Goal: Task Accomplishment & Management: Use online tool/utility

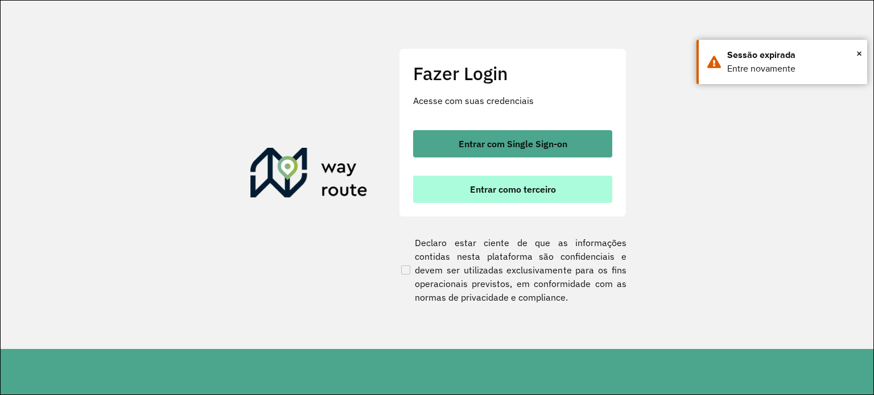
click at [526, 188] on span "Entrar como terceiro" at bounding box center [513, 189] width 86 height 9
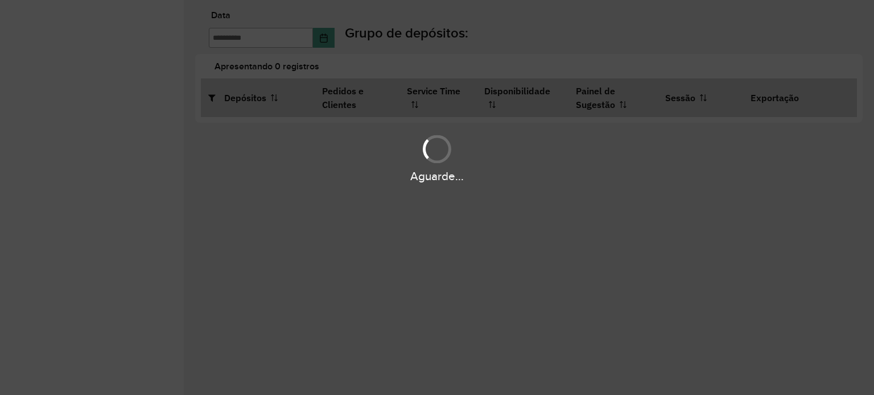
type input "**********"
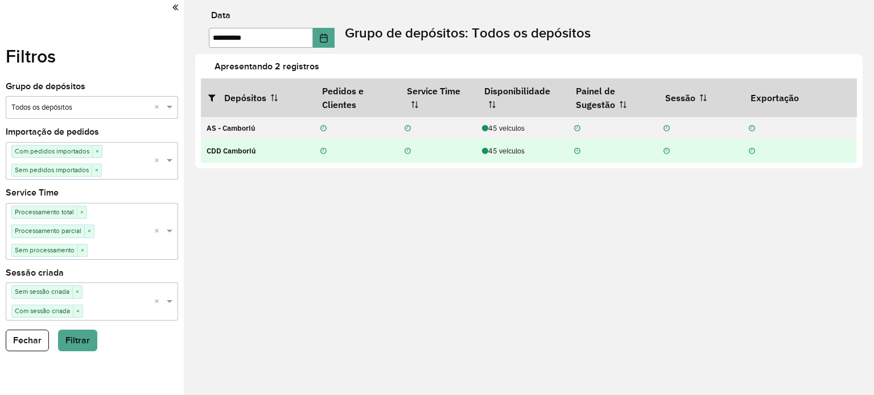
click at [502, 155] on div "45 veículos" at bounding box center [522, 151] width 80 height 11
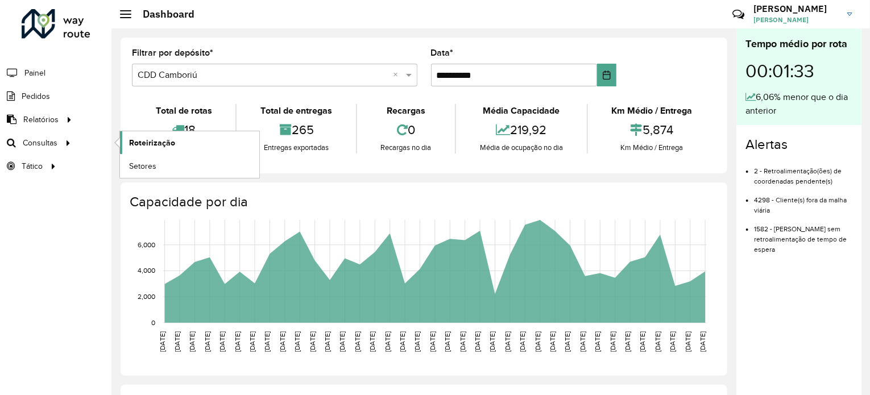
click at [146, 145] on span "Roteirização" at bounding box center [152, 143] width 46 height 12
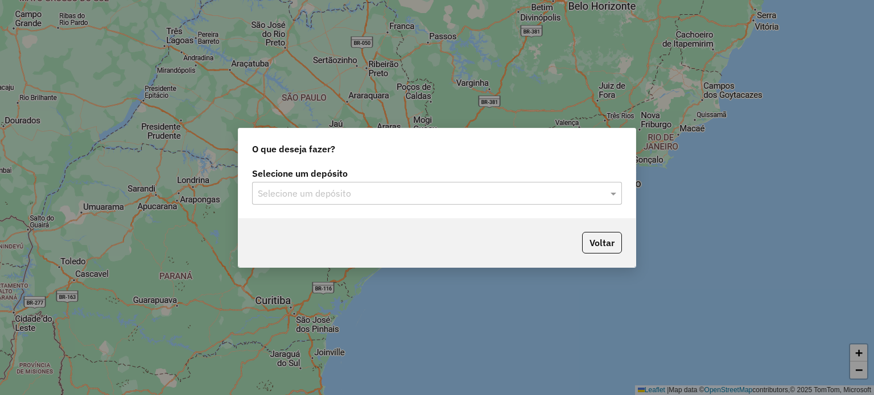
drag, startPoint x: 364, startPoint y: 221, endPoint x: 331, endPoint y: 184, distance: 49.9
click at [361, 211] on div "O que deseja fazer? Selecione um depósito Selecione um depósito Voltar" at bounding box center [437, 198] width 398 height 140
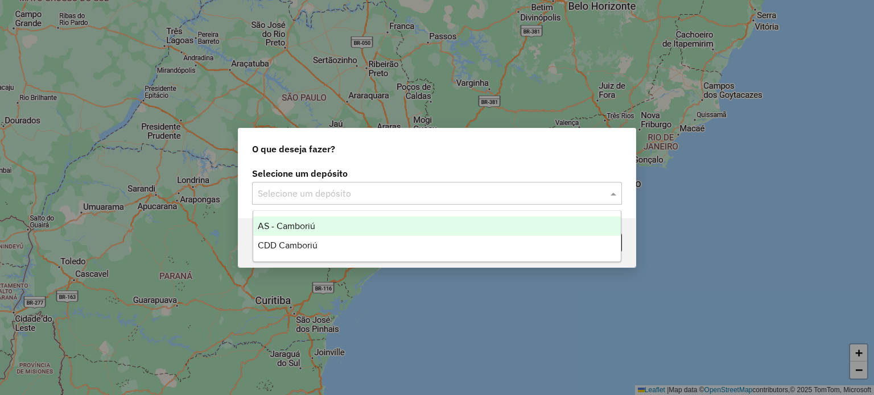
drag, startPoint x: 331, startPoint y: 184, endPoint x: 321, endPoint y: 209, distance: 26.6
click at [330, 185] on div "Selecione um depósito" at bounding box center [437, 193] width 370 height 23
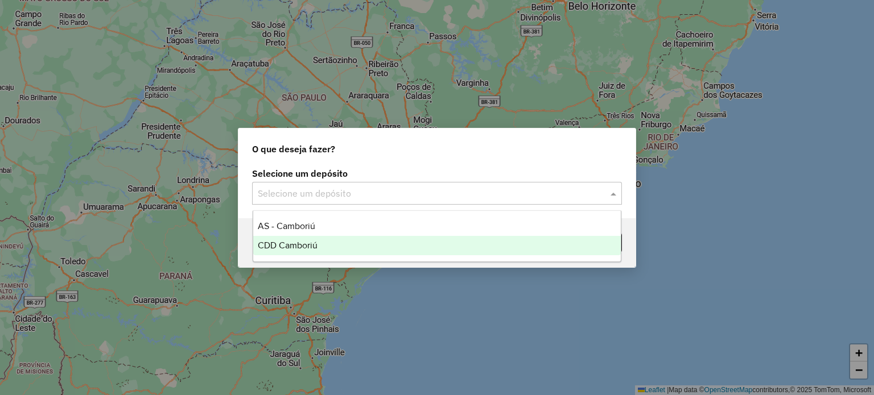
click at [321, 241] on div "CDD Camboriú" at bounding box center [437, 245] width 368 height 19
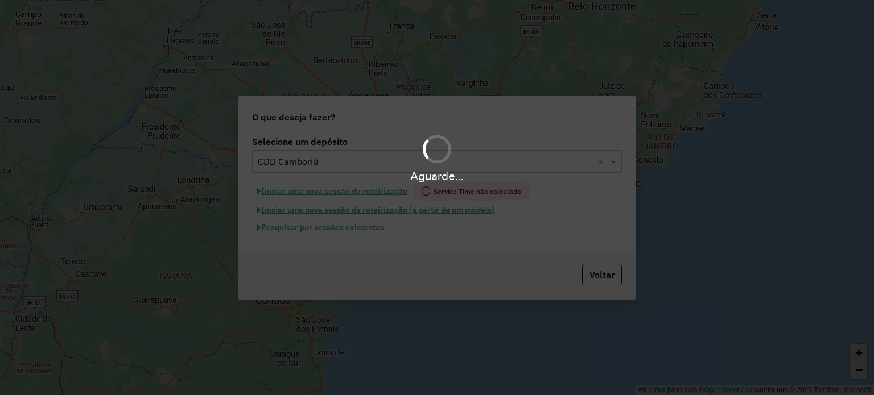
click at [357, 232] on hb-app "Aguarde... Pop-up bloqueado! Seu navegador bloqueou automáticamente a abertura …" at bounding box center [437, 197] width 874 height 395
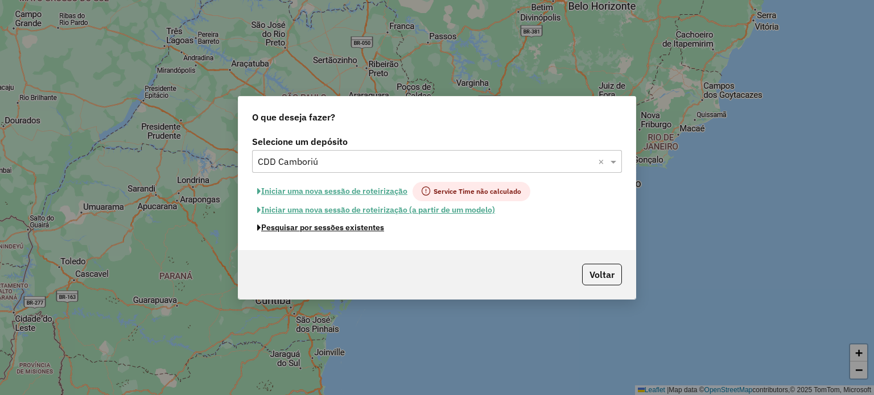
click at [357, 232] on button "Pesquisar por sessões existentes" at bounding box center [320, 228] width 137 height 18
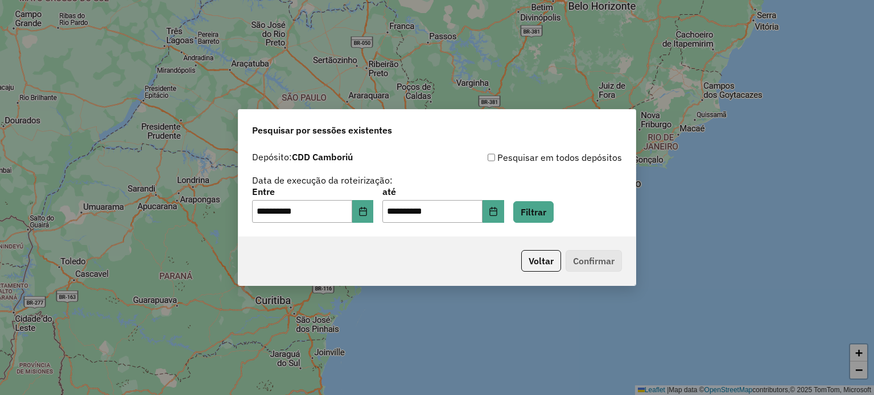
click at [575, 209] on div "**********" at bounding box center [437, 205] width 370 height 35
click at [554, 213] on button "Filtrar" at bounding box center [533, 212] width 40 height 22
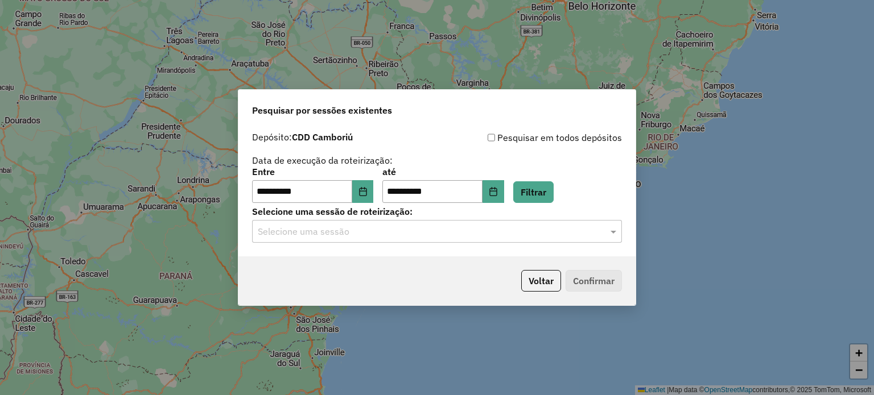
click at [423, 233] on input "text" at bounding box center [426, 232] width 336 height 14
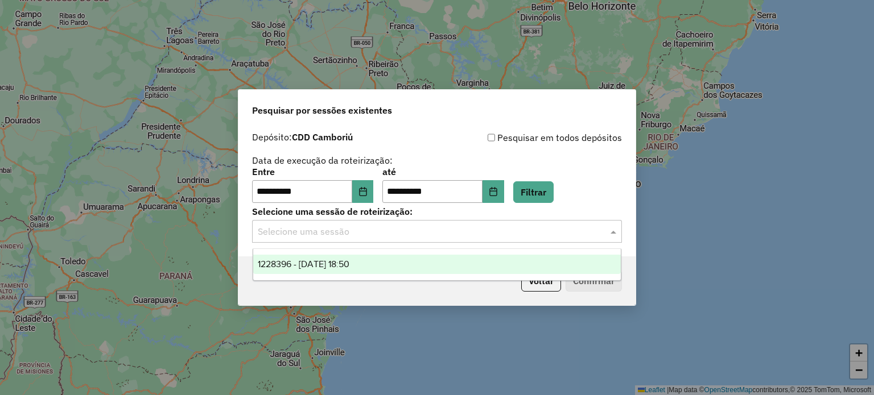
click at [337, 262] on span "1228396 - 12/08/2025 18:50" at bounding box center [304, 264] width 92 height 10
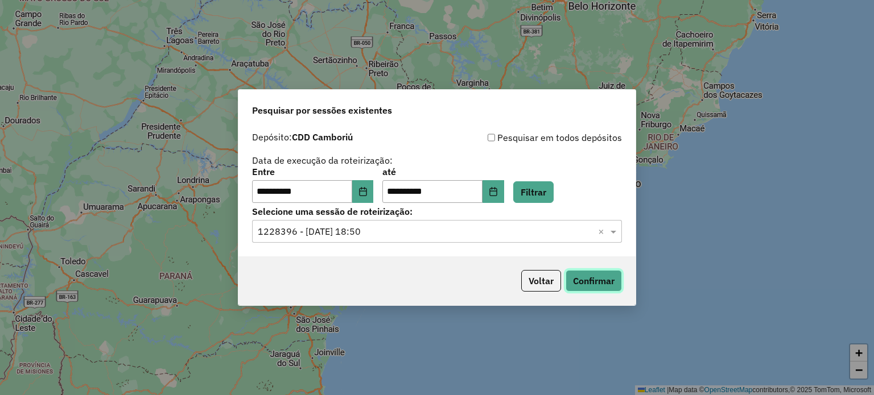
click at [585, 273] on button "Confirmar" at bounding box center [594, 281] width 56 height 22
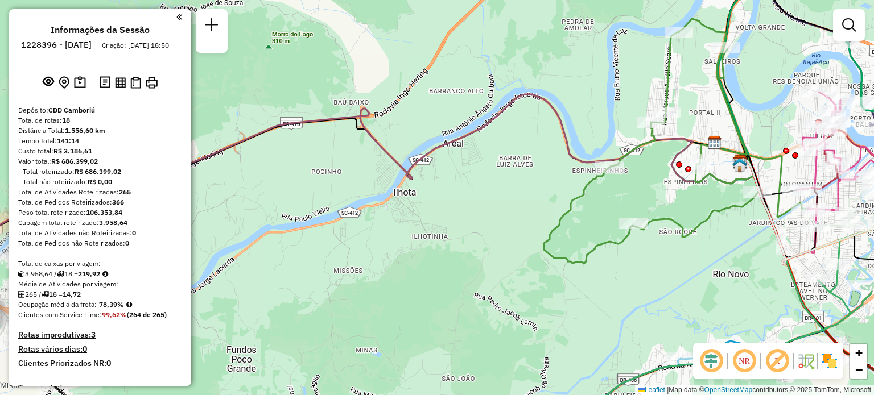
select select "**********"
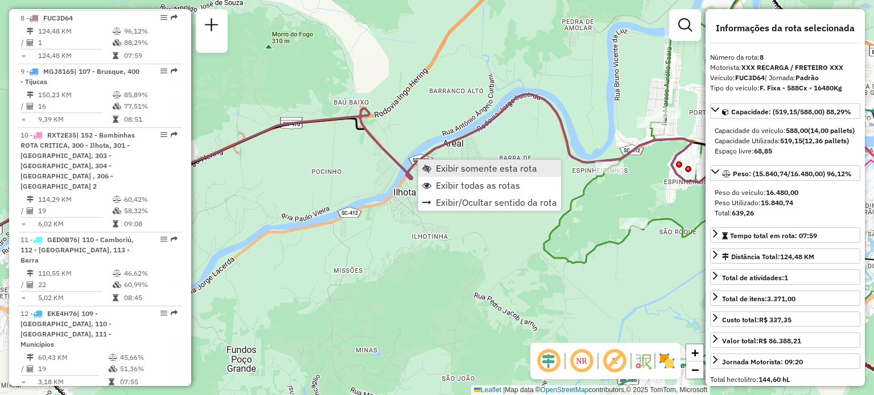
click at [441, 168] on span "Exibir somente esta rota" at bounding box center [486, 168] width 101 height 9
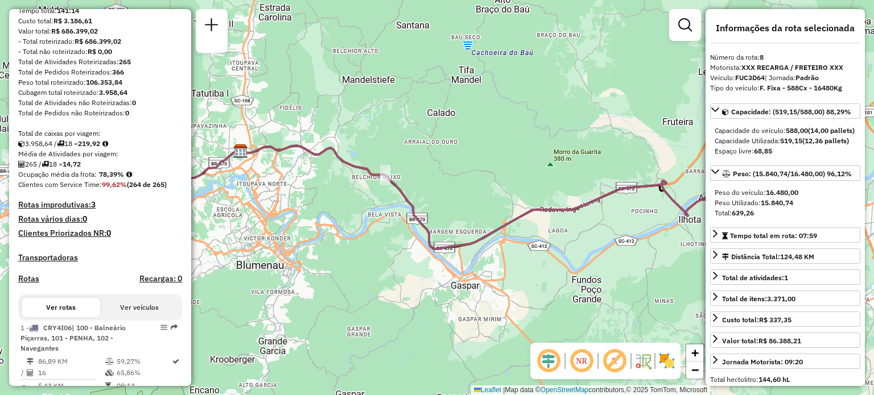
scroll to position [284, 0]
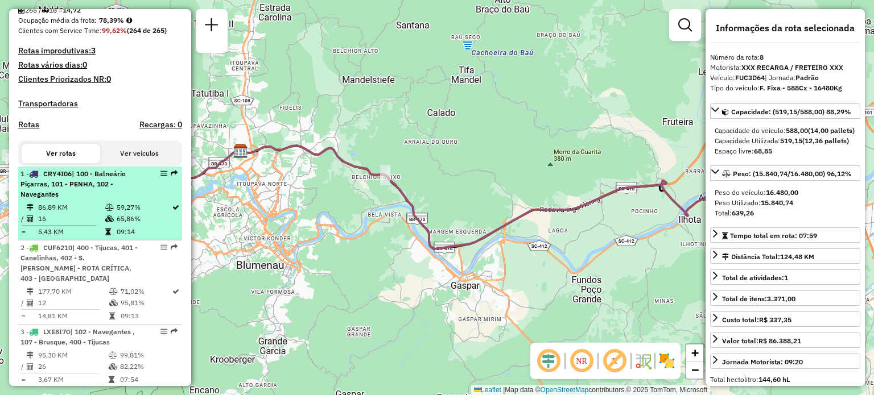
click at [72, 193] on span "| 100 - Balneário Piçarras, 101 - PENHA, 102 - Navegantes" at bounding box center [72, 184] width 105 height 29
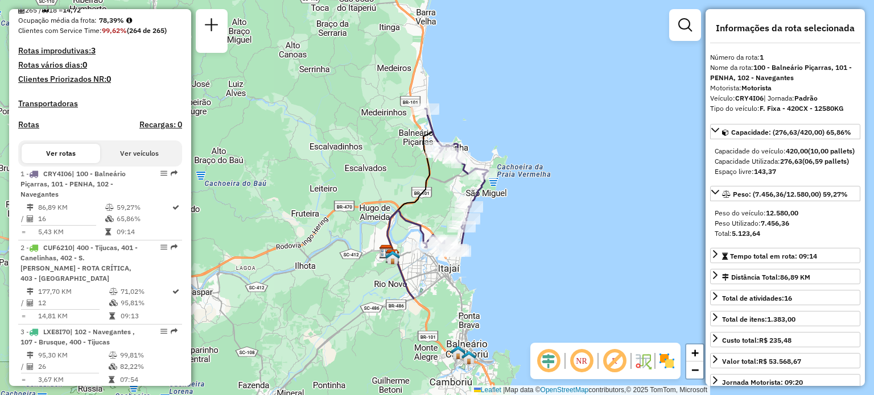
drag, startPoint x: 453, startPoint y: 167, endPoint x: 449, endPoint y: 184, distance: 17.1
click at [449, 184] on div "Janela de atendimento Grade de atendimento Capacidade Transportadoras Veículos …" at bounding box center [437, 197] width 874 height 395
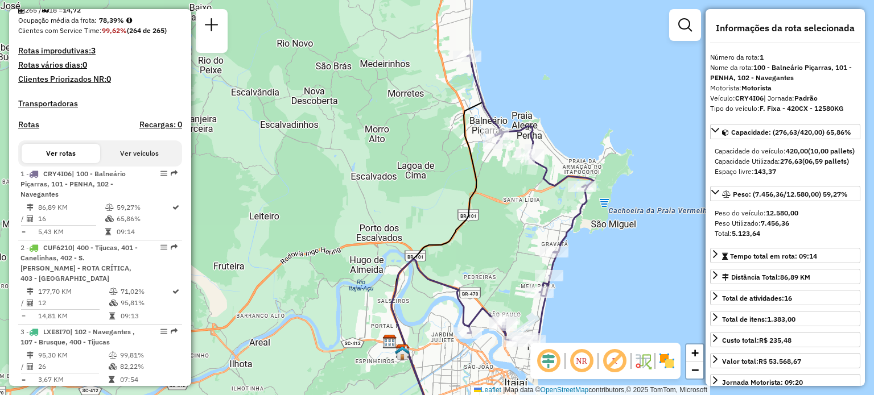
drag, startPoint x: 452, startPoint y: 86, endPoint x: 445, endPoint y: 110, distance: 25.4
click at [446, 113] on div "Janela de atendimento Grade de atendimento Capacidade Transportadoras Veículos …" at bounding box center [437, 197] width 874 height 395
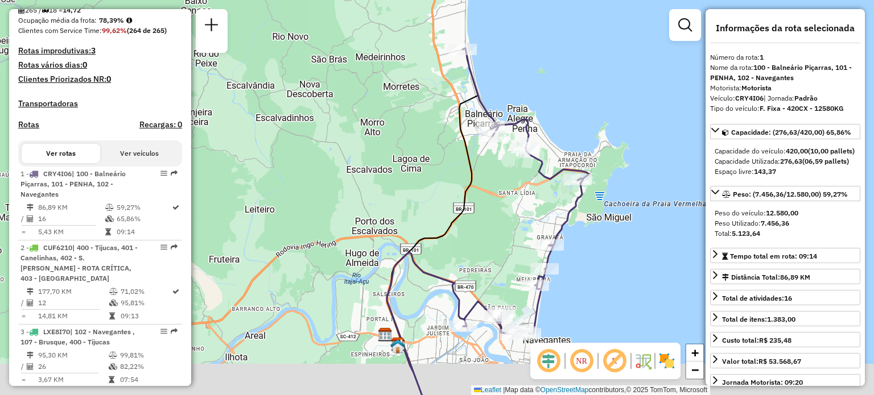
drag, startPoint x: 596, startPoint y: 148, endPoint x: 542, endPoint y: 86, distance: 83.1
click at [542, 86] on div "Janela de atendimento Grade de atendimento Capacidade Transportadoras Veículos …" at bounding box center [437, 197] width 874 height 395
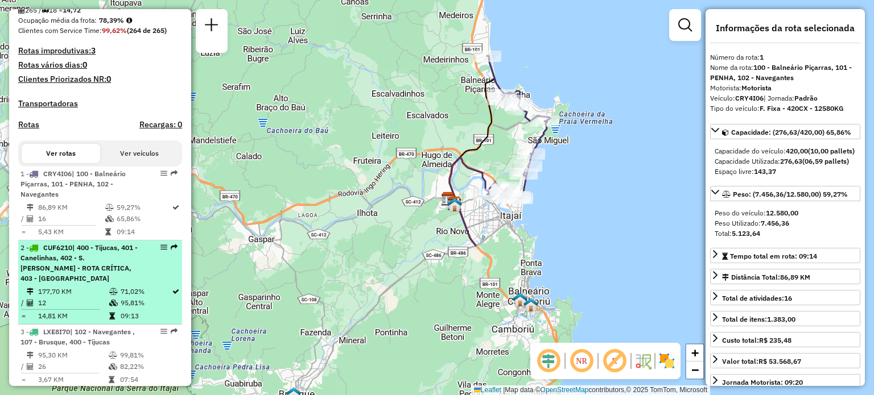
click at [80, 278] on span "| 400 - Tijucas, 401 - Canelinhas, 402 - S. [PERSON_NAME] - ROTA CRÍTICA, 403 -…" at bounding box center [78, 263] width 117 height 39
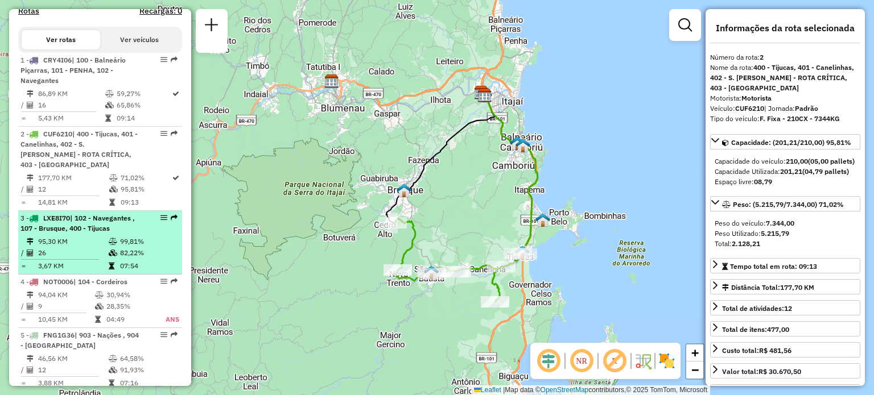
click at [107, 229] on span "| 102 - Navegantes , 107 - Brusque, 400 - Tijucas" at bounding box center [77, 223] width 114 height 19
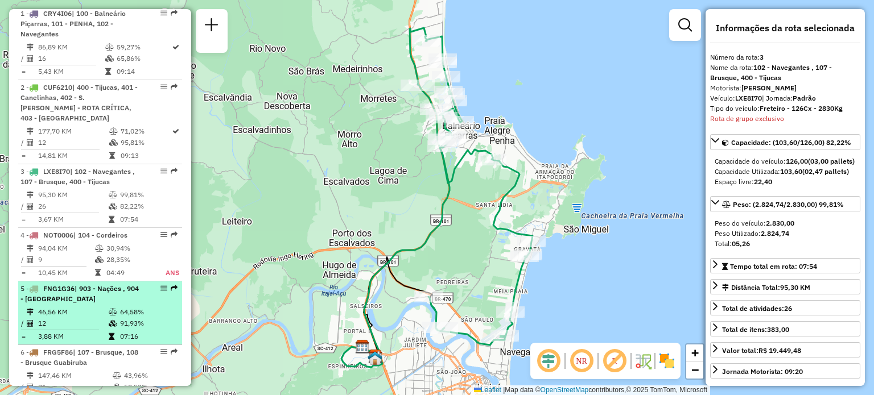
scroll to position [569, 0]
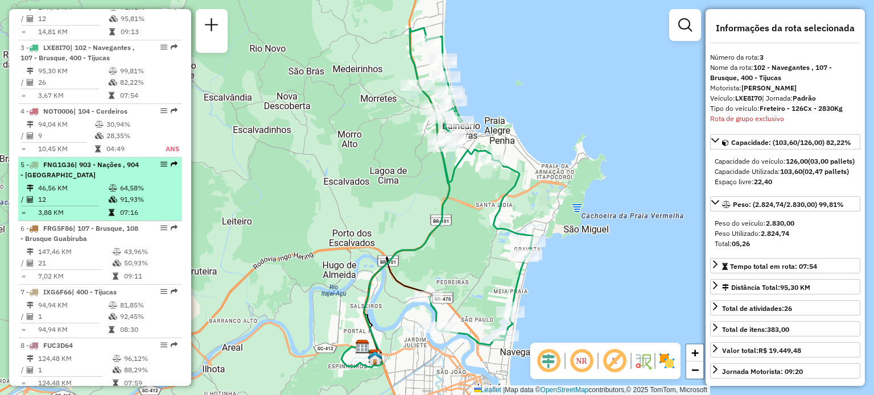
click at [86, 170] on span "| 903 - Nações , 904 - [GEOGRAPHIC_DATA]" at bounding box center [79, 169] width 118 height 19
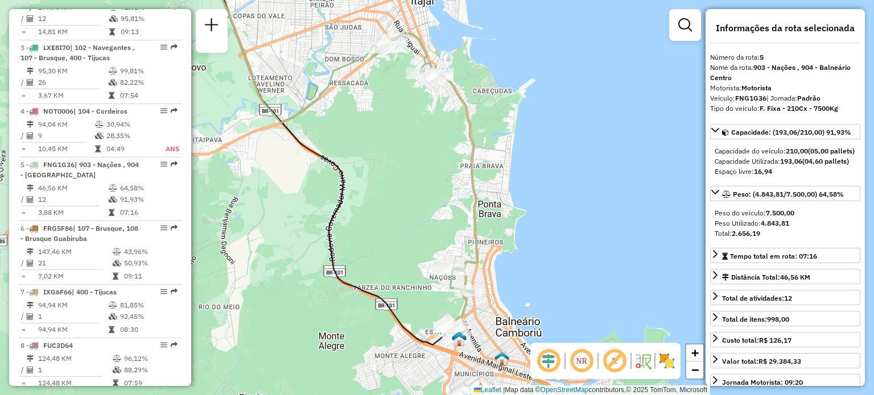
drag, startPoint x: 500, startPoint y: 235, endPoint x: 402, endPoint y: 185, distance: 109.7
click at [402, 185] on div "Janela de atendimento Grade de atendimento Capacidade Transportadoras Veículos …" at bounding box center [437, 197] width 874 height 395
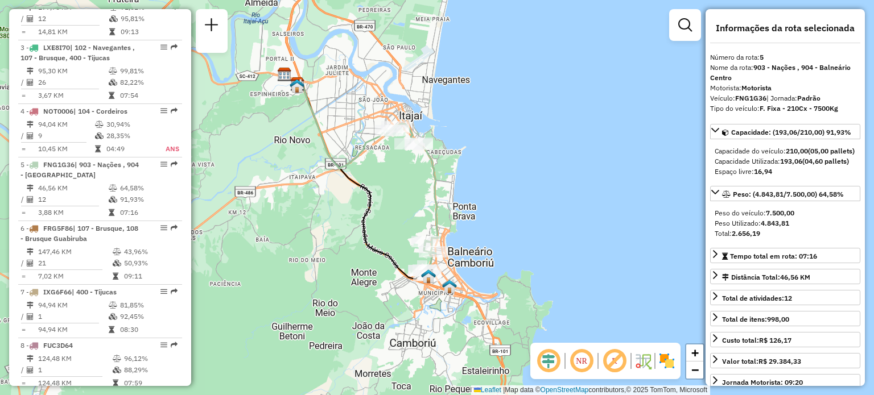
click at [412, 180] on div "Janela de atendimento Grade de atendimento Capacidade Transportadoras Veículos …" at bounding box center [437, 197] width 874 height 395
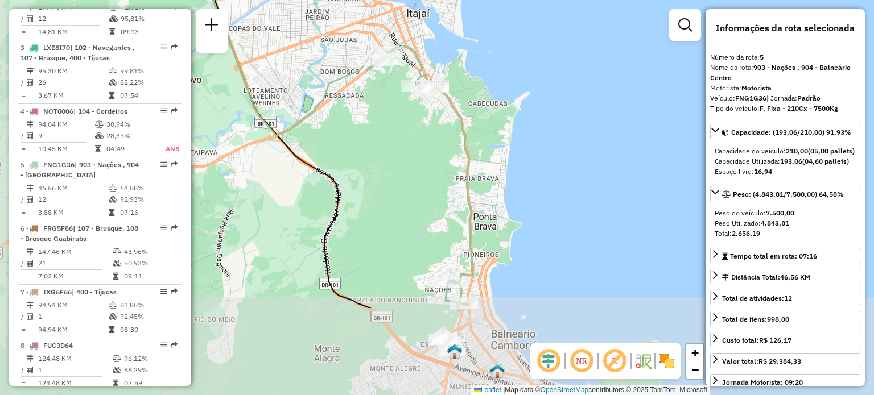
drag, startPoint x: 407, startPoint y: 252, endPoint x: 417, endPoint y: 167, distance: 85.3
click at [417, 167] on div "Janela de atendimento Grade de atendimento Capacidade Transportadoras Veículos …" at bounding box center [437, 197] width 874 height 395
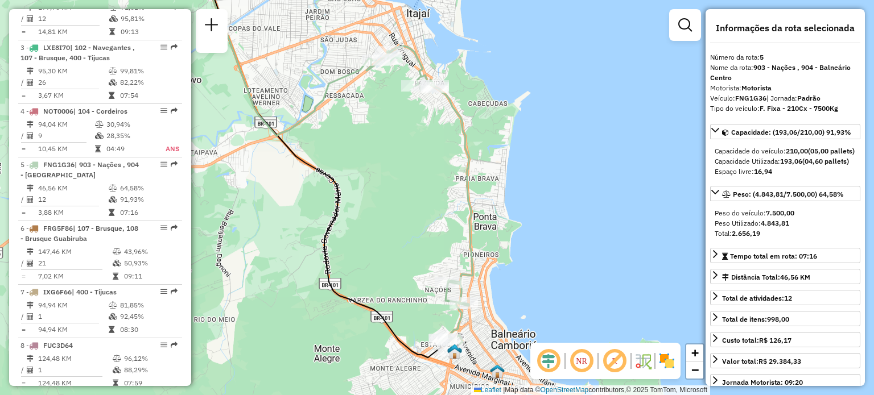
click at [380, 145] on div "Janela de atendimento Grade de atendimento Capacidade Transportadoras Veículos …" at bounding box center [437, 197] width 874 height 395
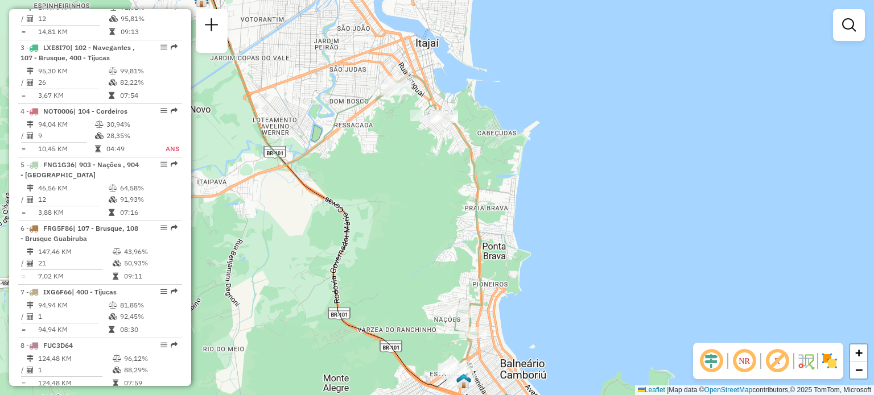
drag, startPoint x: 378, startPoint y: 143, endPoint x: 387, endPoint y: 172, distance: 31.0
click at [387, 172] on div "Janela de atendimento Grade de atendimento Capacidade Transportadoras Veículos …" at bounding box center [437, 197] width 874 height 395
drag, startPoint x: 385, startPoint y: 143, endPoint x: 308, endPoint y: 154, distance: 78.1
click at [385, 143] on div "Janela de atendimento Grade de atendimento Capacidade Transportadoras Veículos …" at bounding box center [437, 197] width 874 height 395
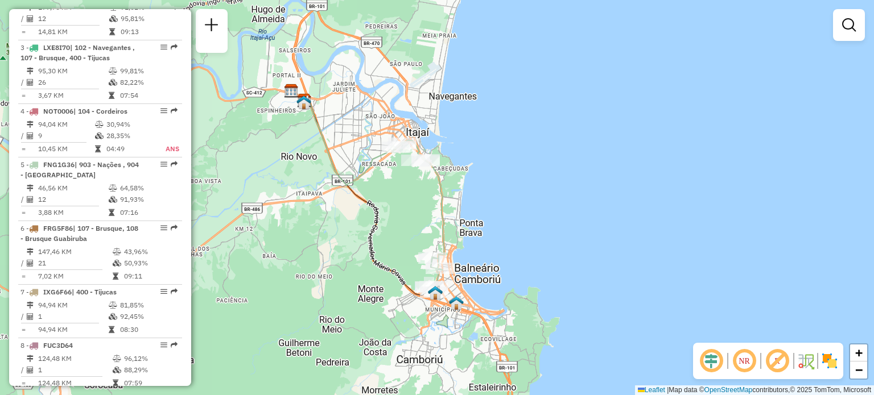
drag, startPoint x: 410, startPoint y: 206, endPoint x: 405, endPoint y: 222, distance: 17.1
click at [405, 222] on div "Janela de atendimento Grade de atendimento Capacidade Transportadoras Veículos …" at bounding box center [437, 197] width 874 height 395
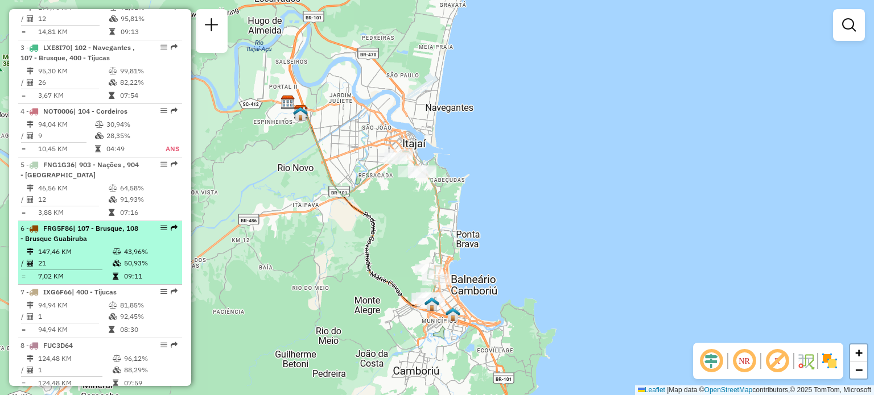
click at [73, 238] on span "| 107 - Brusque, 108 - Brusque Guabiruba" at bounding box center [79, 233] width 118 height 19
select select "**********"
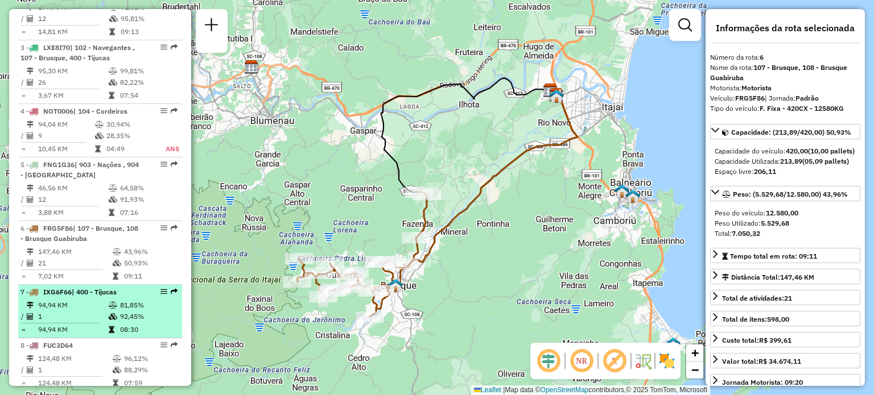
click at [71, 288] on span "IXG6F66" at bounding box center [57, 292] width 28 height 9
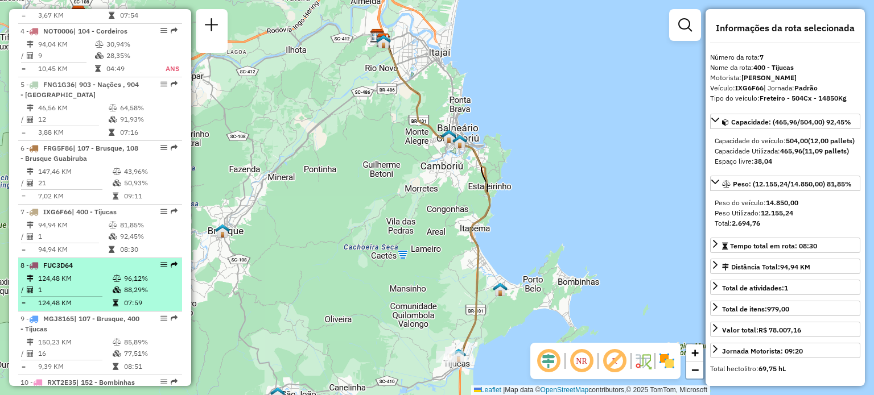
scroll to position [683, 0]
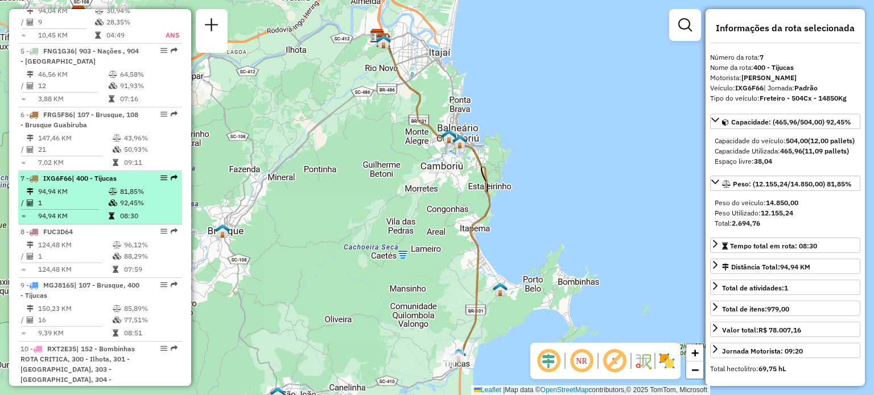
click at [84, 222] on li "7 - IXG6F66 | 400 - Tijucas 94,94 KM 81,85% / 1 92,45% = 94,94 KM 08:30" at bounding box center [100, 197] width 164 height 53
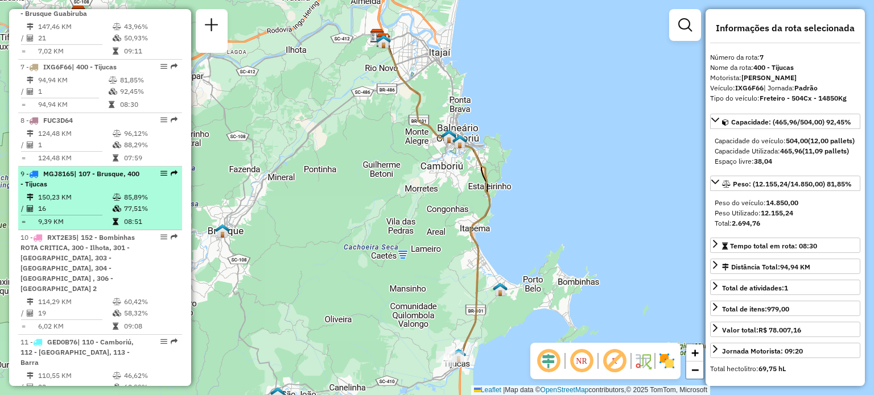
scroll to position [797, 0]
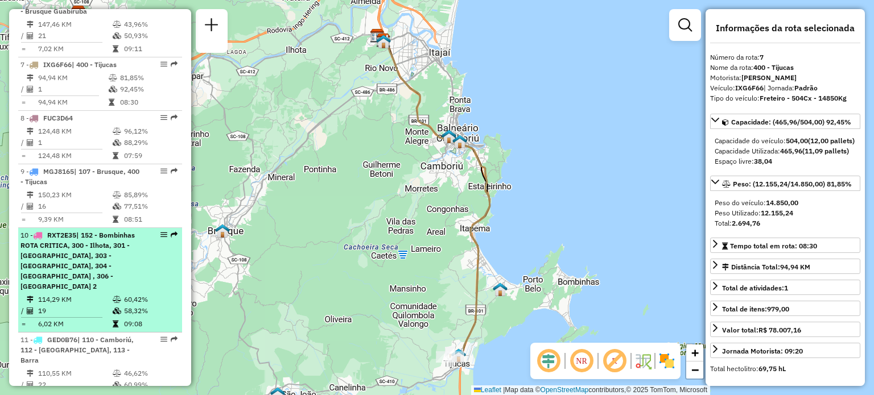
click at [71, 244] on span "| 152 - Bombinhas ROTA CRITICA, 300 - Ilhota, 301 - [GEOGRAPHIC_DATA], 303 - [G…" at bounding box center [77, 261] width 114 height 60
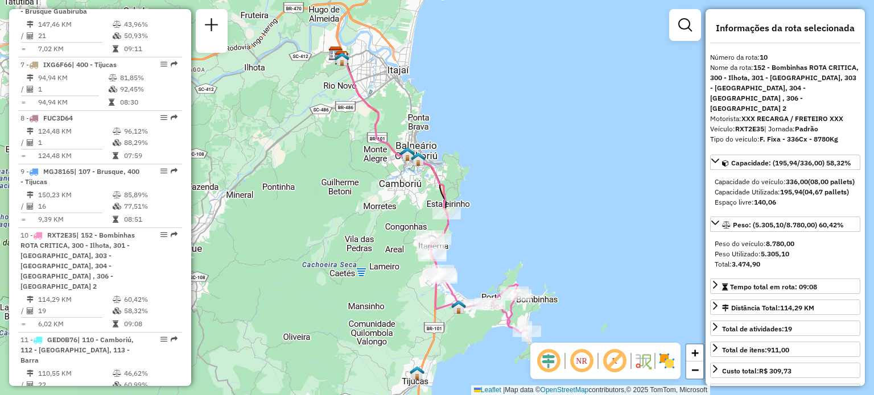
drag, startPoint x: 368, startPoint y: 240, endPoint x: 337, endPoint y: 207, distance: 45.1
click at [337, 207] on div "Janela de atendimento Grade de atendimento Capacidade Transportadoras Veículos …" at bounding box center [437, 197] width 874 height 395
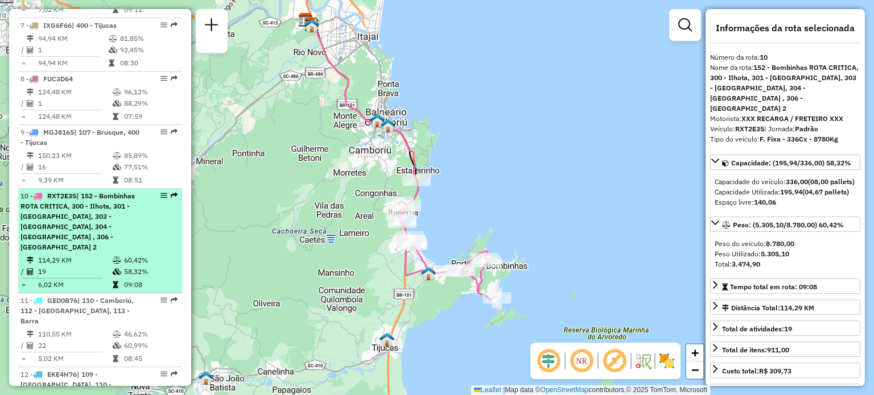
scroll to position [853, 0]
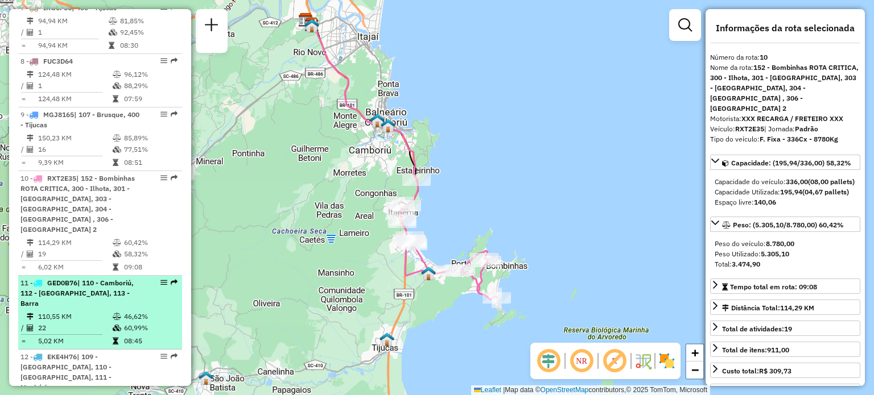
click at [92, 279] on span "| 110 - Camboriú, 112 - [GEOGRAPHIC_DATA], 113 - Barra" at bounding box center [76, 293] width 113 height 29
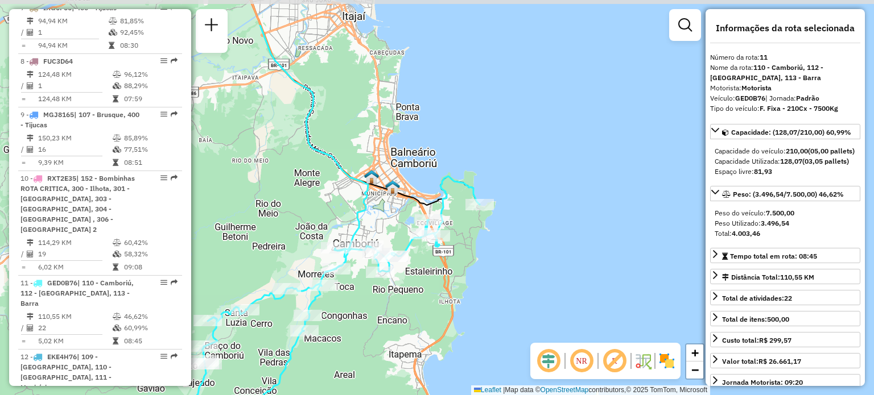
drag, startPoint x: 563, startPoint y: 241, endPoint x: 472, endPoint y: 301, distance: 109.2
click at [473, 304] on div "Janela de atendimento Grade de atendimento Capacidade Transportadoras Veículos …" at bounding box center [437, 197] width 874 height 395
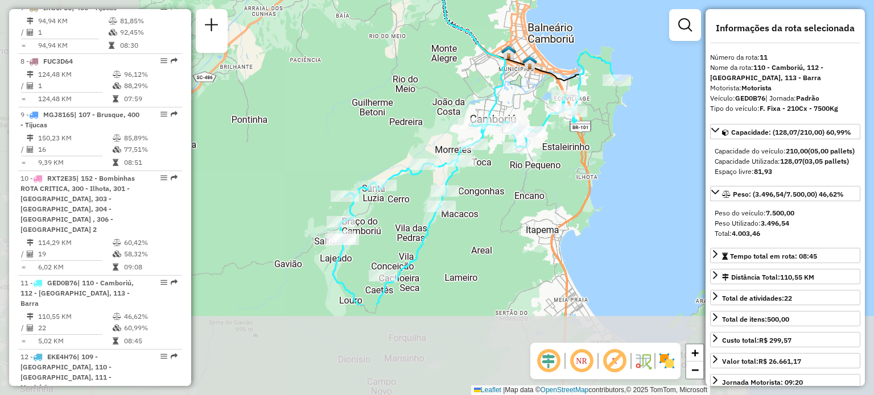
drag, startPoint x: 418, startPoint y: 308, endPoint x: 577, endPoint y: 167, distance: 212.4
click at [577, 167] on div "Janela de atendimento Grade de atendimento Capacidade Transportadoras Veículos …" at bounding box center [437, 197] width 874 height 395
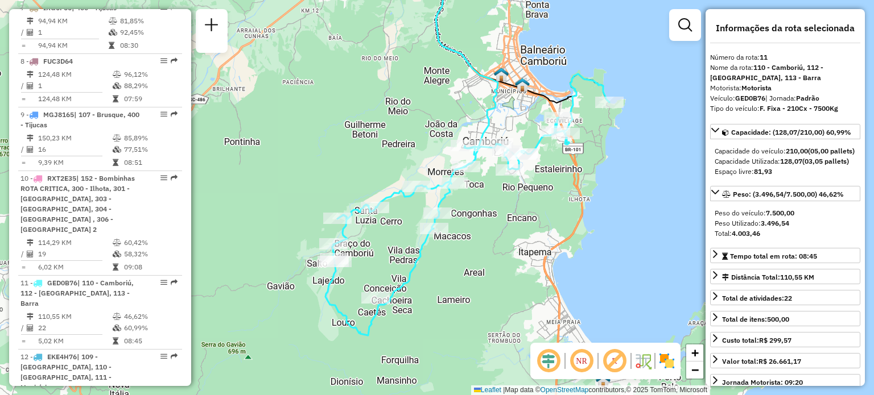
drag, startPoint x: 523, startPoint y: 226, endPoint x: 516, endPoint y: 241, distance: 16.5
click at [516, 241] on div "Janela de atendimento Grade de atendimento Capacidade Transportadoras Veículos …" at bounding box center [437, 197] width 874 height 395
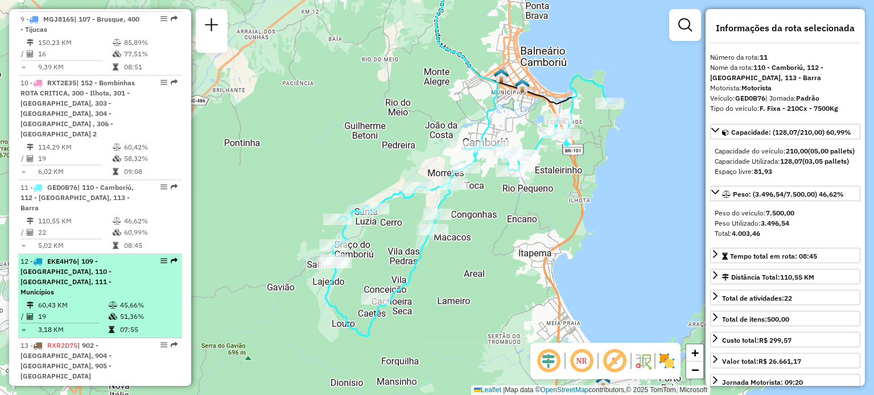
scroll to position [967, 0]
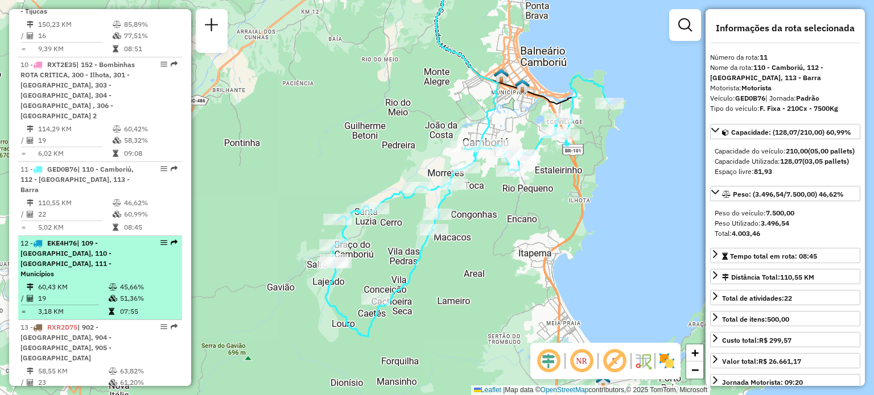
click at [93, 238] on div "12 - EKE4H76 | 109 - [GEOGRAPHIC_DATA], 110 - [GEOGRAPHIC_DATA], 111 - Municípi…" at bounding box center [80, 258] width 121 height 41
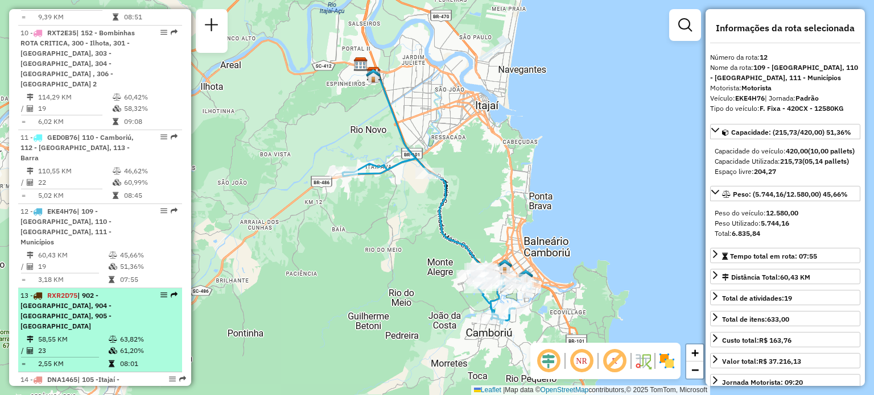
scroll to position [1024, 0]
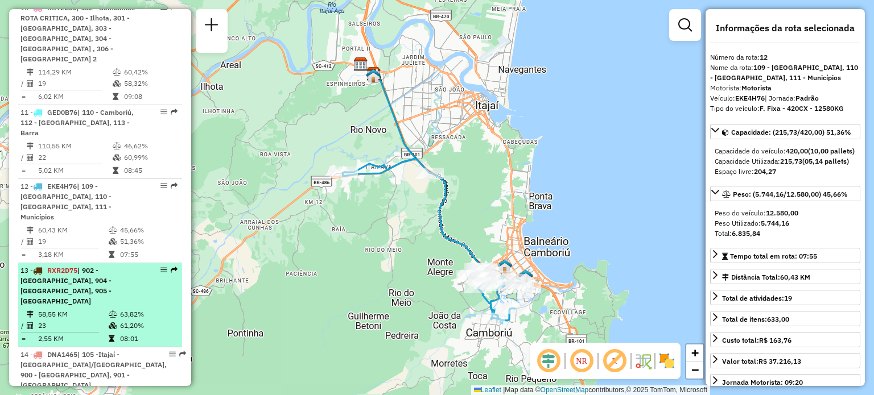
click at [76, 266] on span "| 902 - [GEOGRAPHIC_DATA], 904 - [GEOGRAPHIC_DATA], 905 - [GEOGRAPHIC_DATA]" at bounding box center [65, 285] width 91 height 39
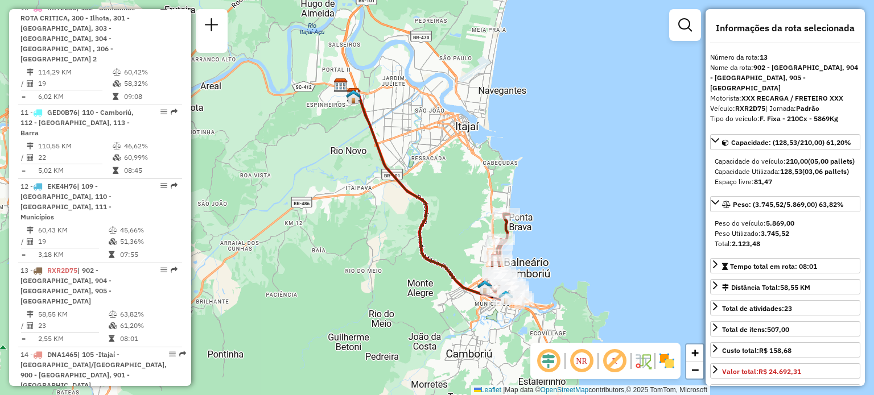
click at [665, 360] on img at bounding box center [667, 361] width 18 height 18
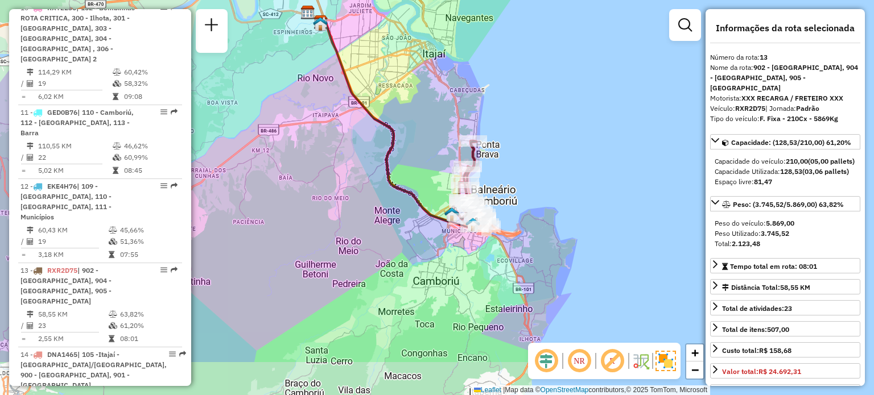
drag, startPoint x: 314, startPoint y: 218, endPoint x: 297, endPoint y: 195, distance: 28.4
click at [297, 195] on div "Janela de atendimento Grade de atendimento Capacidade Transportadoras Veículos …" at bounding box center [437, 197] width 874 height 395
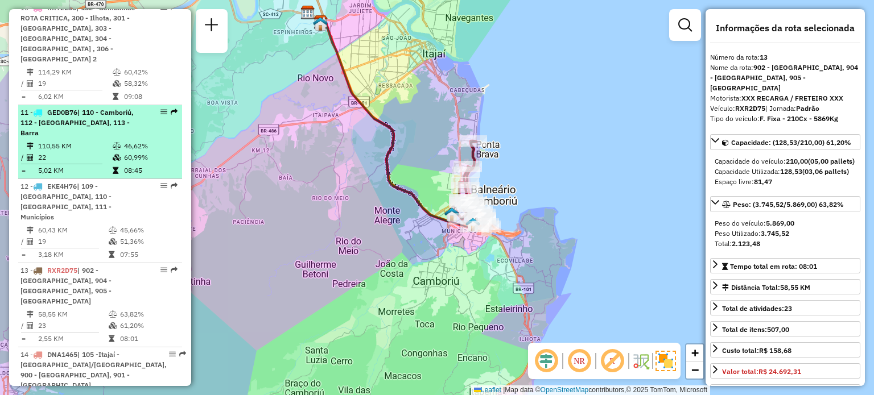
click at [96, 108] on span "| 110 - Camboriú, 112 - [GEOGRAPHIC_DATA], 113 - Barra" at bounding box center [76, 122] width 113 height 29
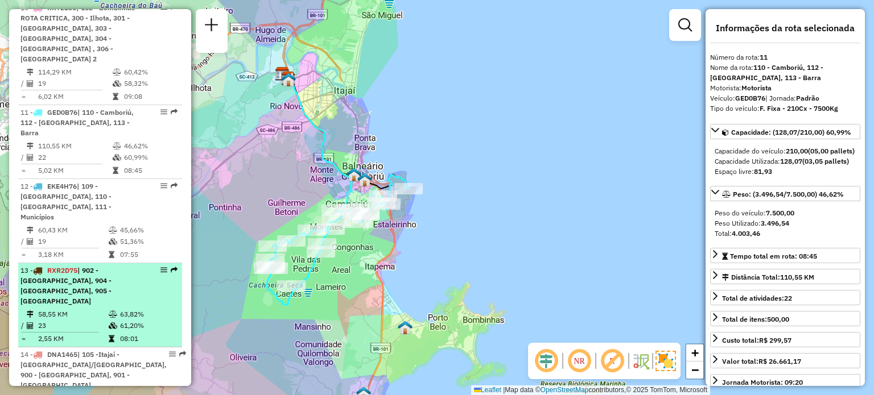
click at [76, 266] on span "RXR2D75" at bounding box center [62, 270] width 30 height 9
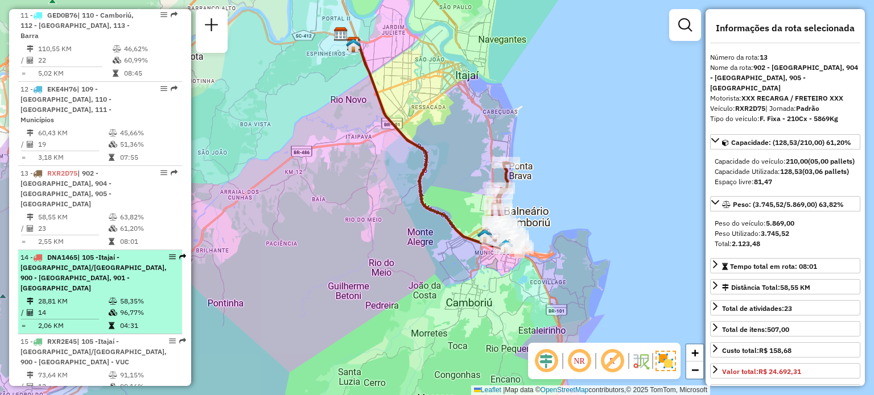
scroll to position [1138, 0]
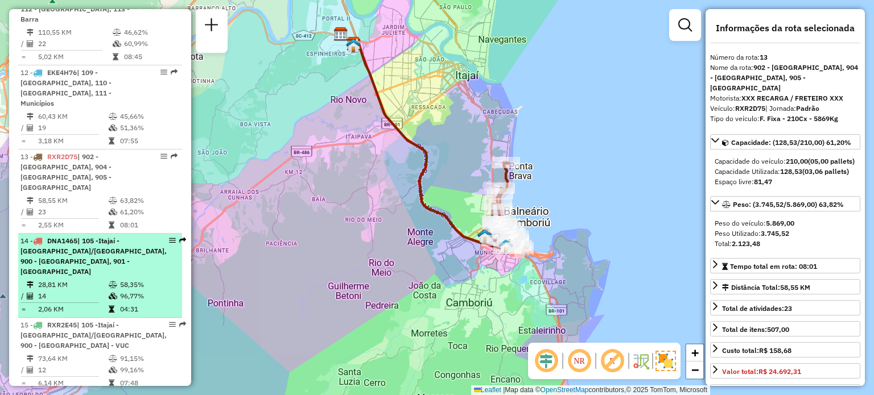
click at [86, 234] on li "14 - DNA1465 | 105 -Itajaí - [GEOGRAPHIC_DATA]/[GEOGRAPHIC_DATA], 900 - [GEOGRA…" at bounding box center [100, 276] width 164 height 84
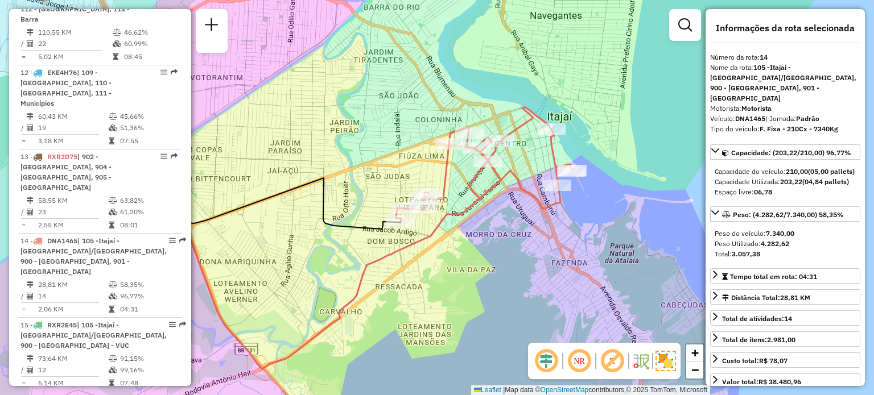
click at [373, 141] on div "Janela de atendimento Grade de atendimento Capacidade Transportadoras Veículos …" at bounding box center [437, 197] width 874 height 395
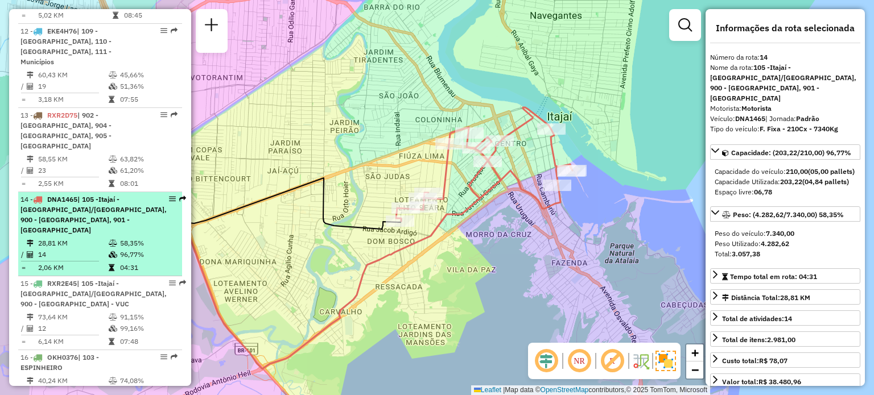
scroll to position [1195, 0]
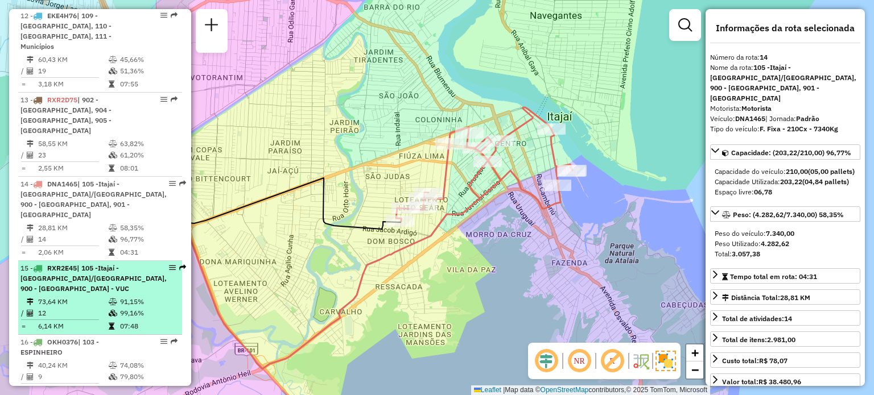
click at [90, 261] on li "15 - RXR2E45 | 105 -Itajaí - [GEOGRAPHIC_DATA]/[GEOGRAPHIC_DATA], 900 - [GEOGRA…" at bounding box center [100, 298] width 164 height 74
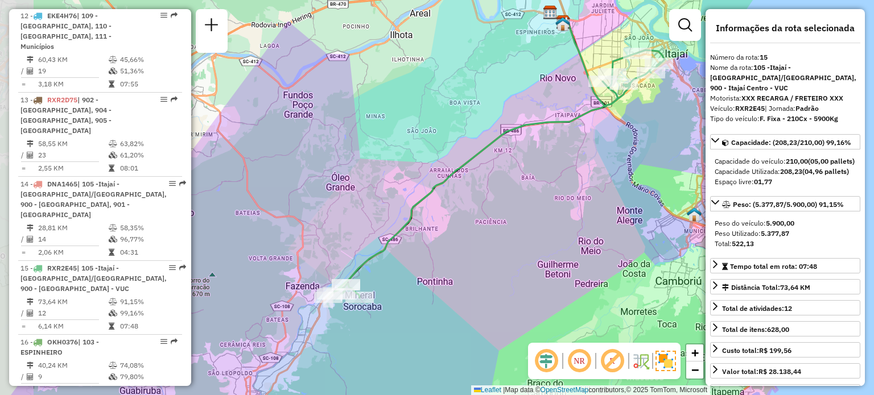
drag, startPoint x: 510, startPoint y: 206, endPoint x: 570, endPoint y: 167, distance: 71.5
click at [570, 167] on div "Janela de atendimento Grade de atendimento Capacidade Transportadoras Veículos …" at bounding box center [437, 197] width 874 height 395
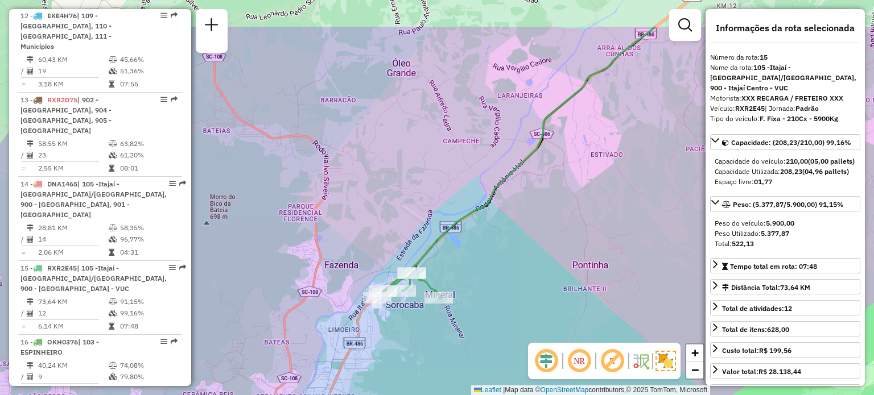
drag, startPoint x: 598, startPoint y: 191, endPoint x: 523, endPoint y: 268, distance: 107.4
click at [523, 268] on div "Janela de atendimento Grade de atendimento Capacidade Transportadoras Veículos …" at bounding box center [437, 197] width 874 height 395
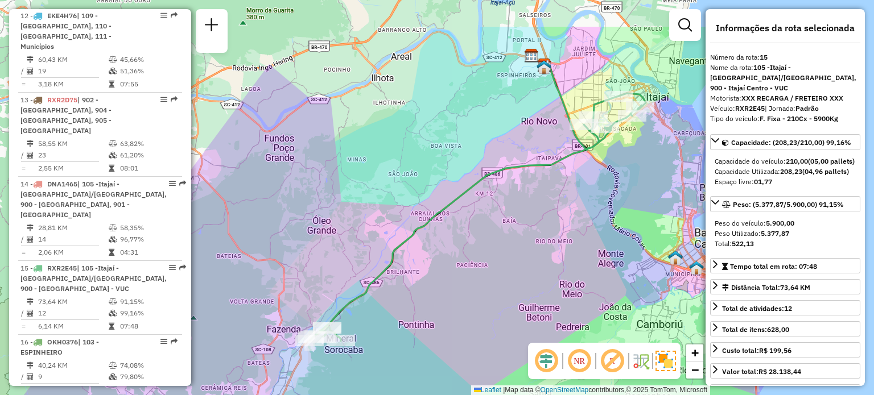
drag, startPoint x: 515, startPoint y: 229, endPoint x: 403, endPoint y: 285, distance: 124.9
click at [403, 285] on div "Janela de atendimento Grade de atendimento Capacidade Transportadoras Veículos …" at bounding box center [437, 197] width 874 height 395
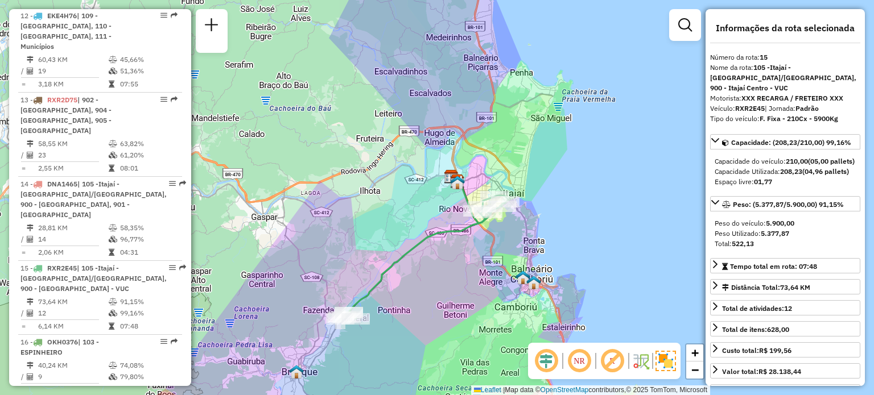
drag, startPoint x: 496, startPoint y: 250, endPoint x: 489, endPoint y: 260, distance: 12.0
click at [489, 260] on div "Janela de atendimento Grade de atendimento Capacidade Transportadoras Veículos …" at bounding box center [437, 197] width 874 height 395
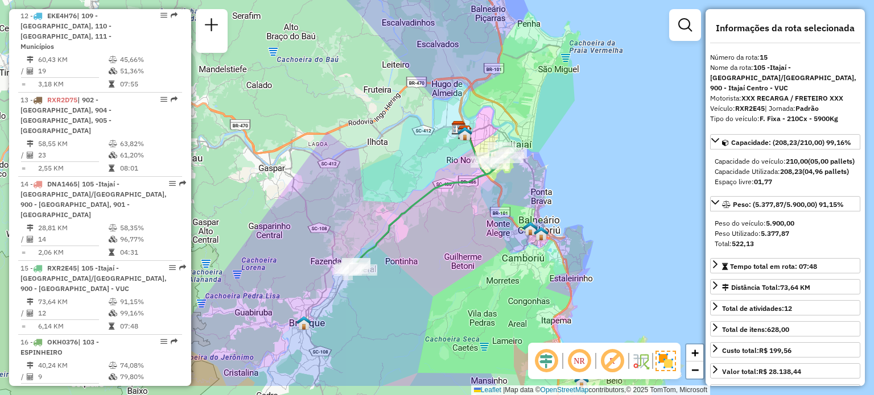
drag, startPoint x: 472, startPoint y: 291, endPoint x: 490, endPoint y: 225, distance: 69.0
click at [490, 225] on div "Janela de atendimento Grade de atendimento Capacidade Transportadoras Veículos …" at bounding box center [437, 197] width 874 height 395
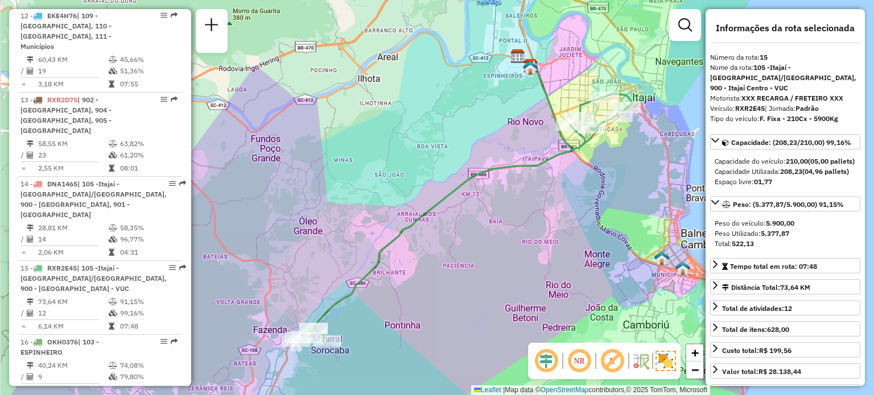
drag, startPoint x: 494, startPoint y: 225, endPoint x: 585, endPoint y: 245, distance: 93.7
click at [585, 245] on div "Janela de atendimento Grade de atendimento Capacidade Transportadoras Veículos …" at bounding box center [437, 197] width 874 height 395
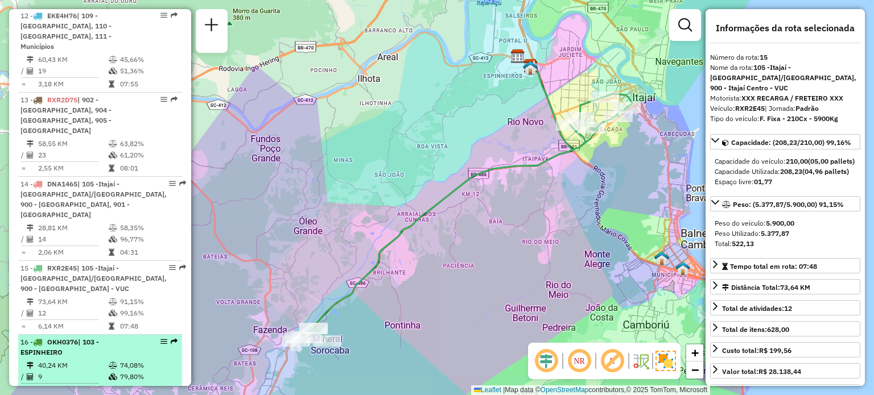
scroll to position [1252, 0]
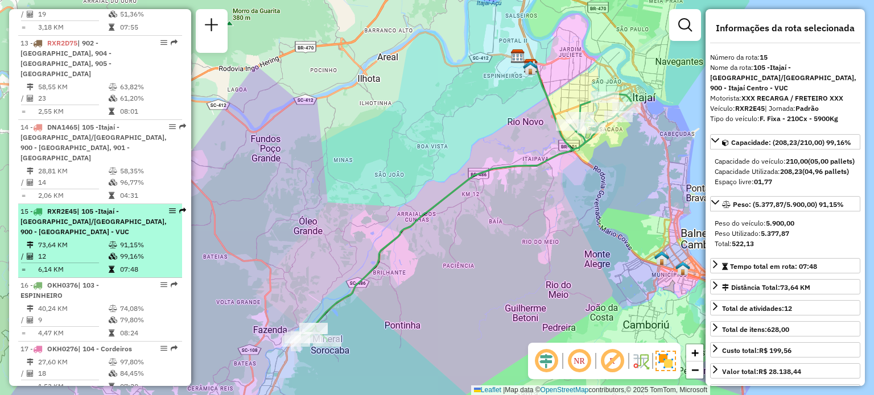
click at [82, 207] on span "| 105 -Itajaí - [GEOGRAPHIC_DATA]/[GEOGRAPHIC_DATA], 900 - [GEOGRAPHIC_DATA] - …" at bounding box center [93, 221] width 146 height 29
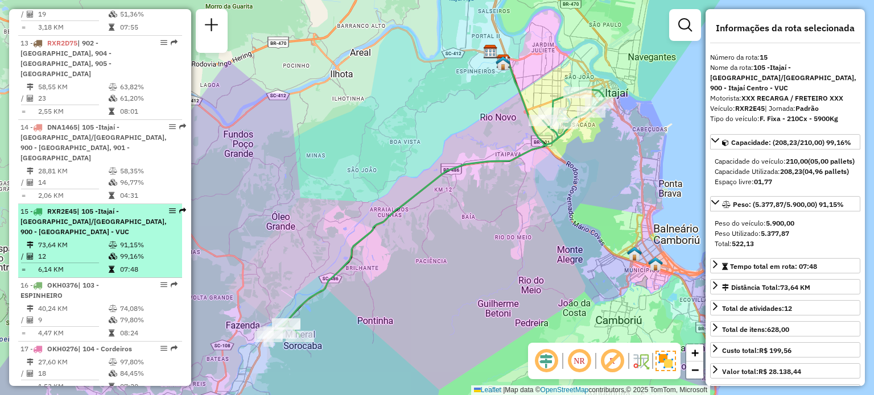
scroll to position [1290, 0]
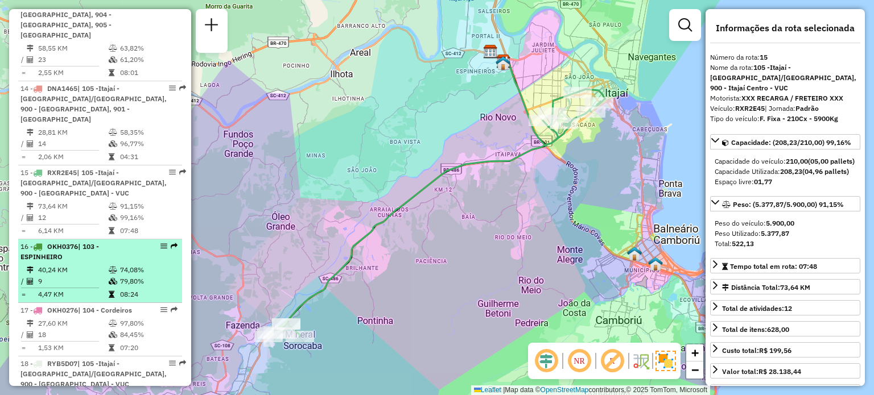
click at [68, 242] on div "16 - OKH0376 | 103 - ESPINHEIRO" at bounding box center [80, 252] width 121 height 20
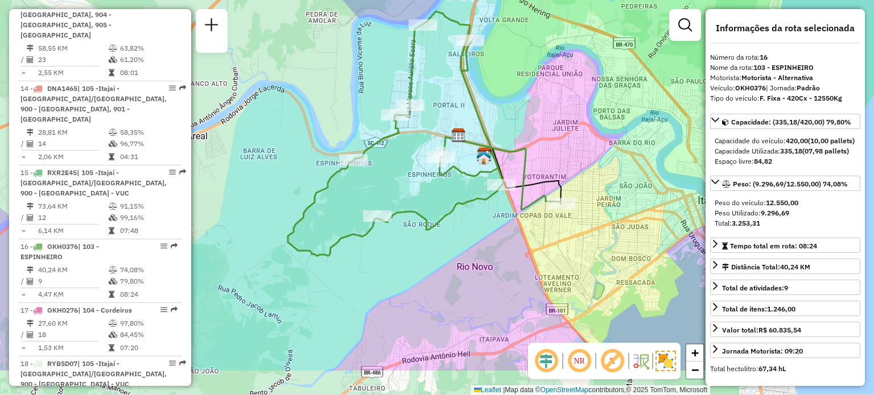
drag, startPoint x: 512, startPoint y: 152, endPoint x: 500, endPoint y: 88, distance: 65.5
click at [500, 88] on div "Janela de atendimento Grade de atendimento Capacidade Transportadoras Veículos …" at bounding box center [437, 197] width 874 height 395
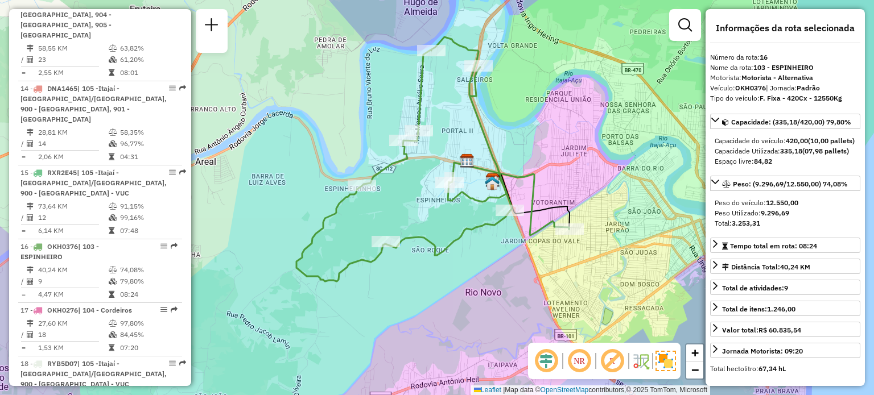
drag, startPoint x: 506, startPoint y: 105, endPoint x: 516, endPoint y: 166, distance: 61.1
click at [516, 166] on div "Janela de atendimento Grade de atendimento Capacidade Transportadoras Veículos …" at bounding box center [437, 197] width 874 height 395
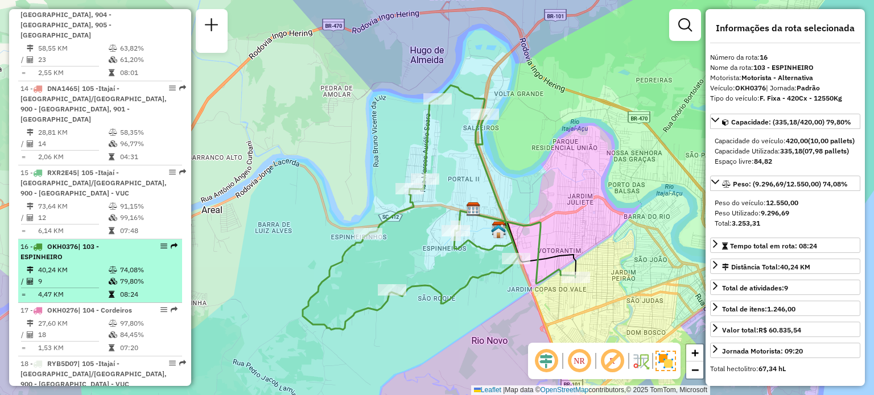
click at [53, 240] on li "16 - OKH0376 | 103 - ESPINHEIRO 40,24 KM 74,08% / 9 79,80% = 4,47 KM 08:24" at bounding box center [100, 272] width 164 height 64
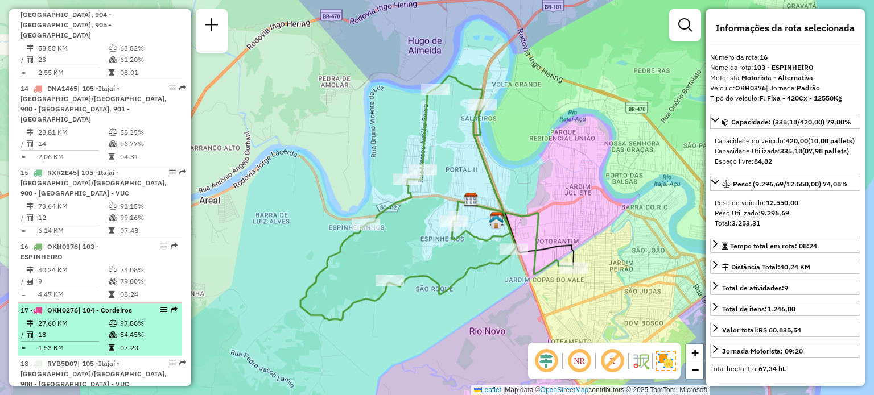
click at [55, 306] on span "OKH0276" at bounding box center [62, 310] width 31 height 9
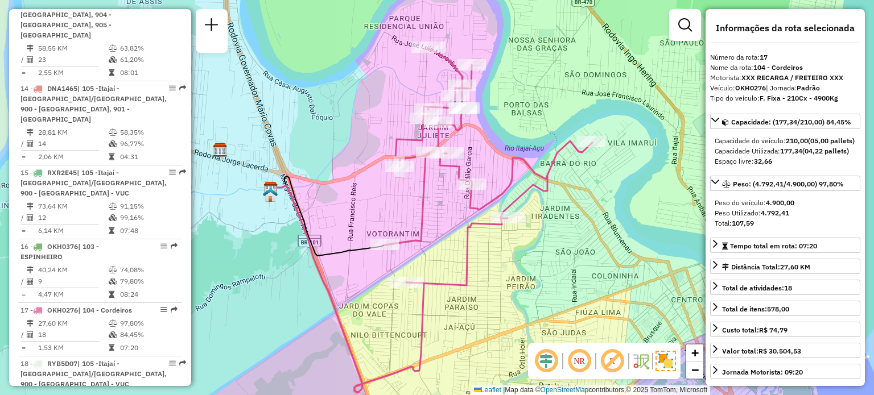
drag, startPoint x: 346, startPoint y: 88, endPoint x: 341, endPoint y: 111, distance: 23.3
click at [341, 111] on div "Janela de atendimento Grade de atendimento Capacidade Transportadoras Veículos …" at bounding box center [437, 197] width 874 height 395
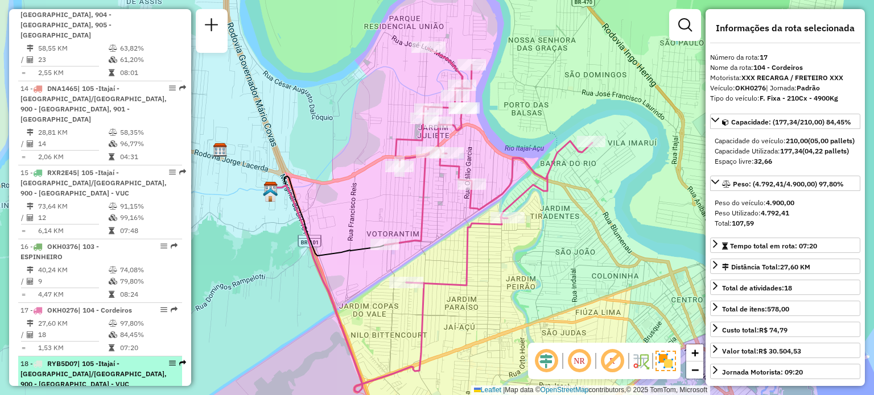
click at [62, 360] on span "| 105 -Itajaí - [GEOGRAPHIC_DATA]/[GEOGRAPHIC_DATA], 900 - [GEOGRAPHIC_DATA] - …" at bounding box center [93, 374] width 146 height 29
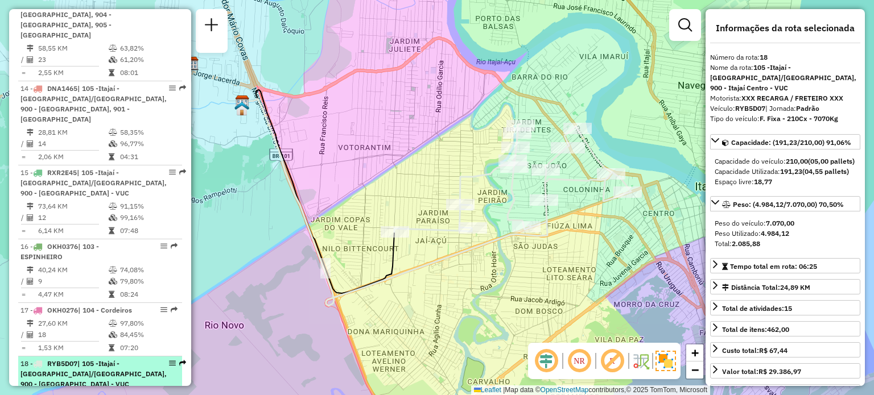
scroll to position [949, 0]
